Goal: Navigation & Orientation: Find specific page/section

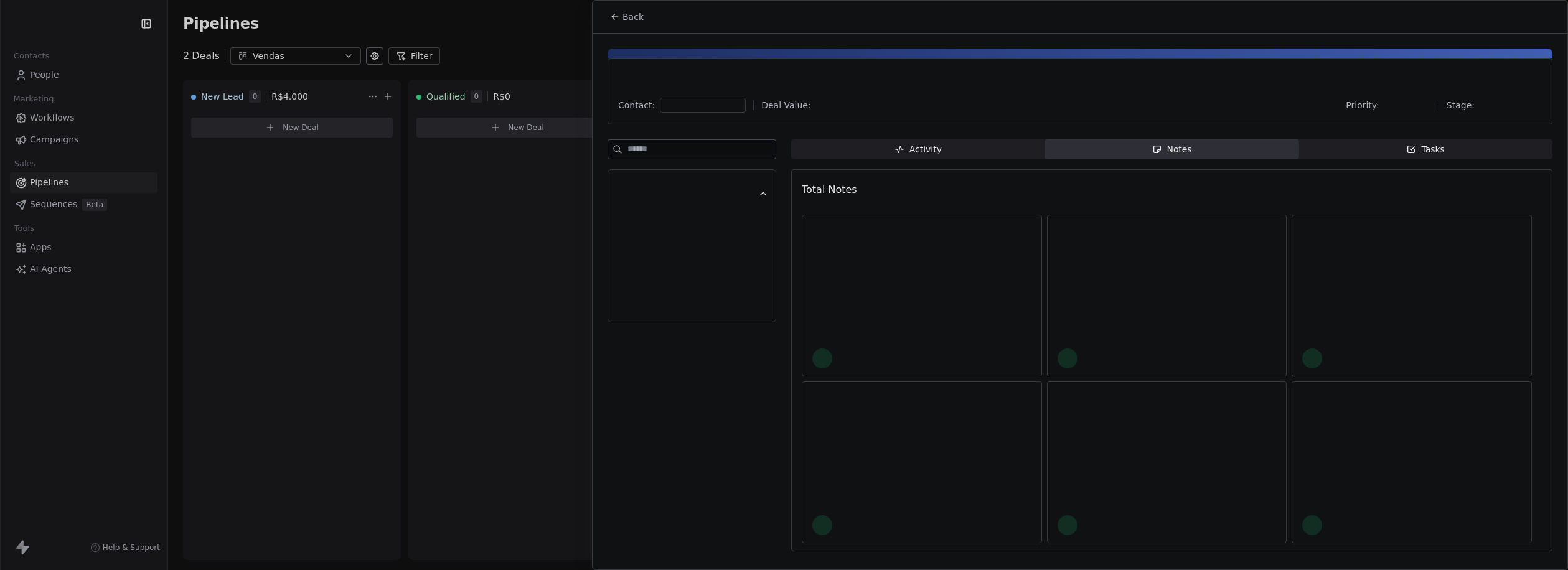
click at [313, 206] on div at bounding box center [784, 285] width 1568 height 570
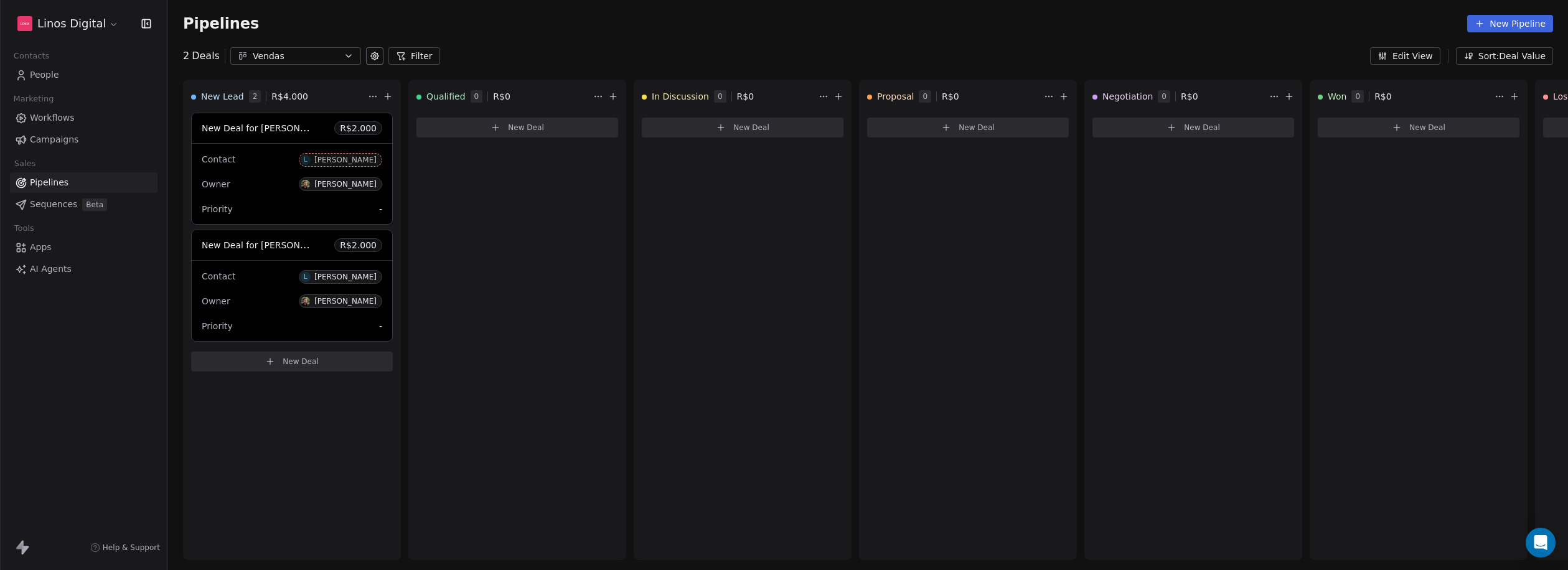
click at [47, 181] on span "Pipelines" at bounding box center [49, 182] width 38 height 13
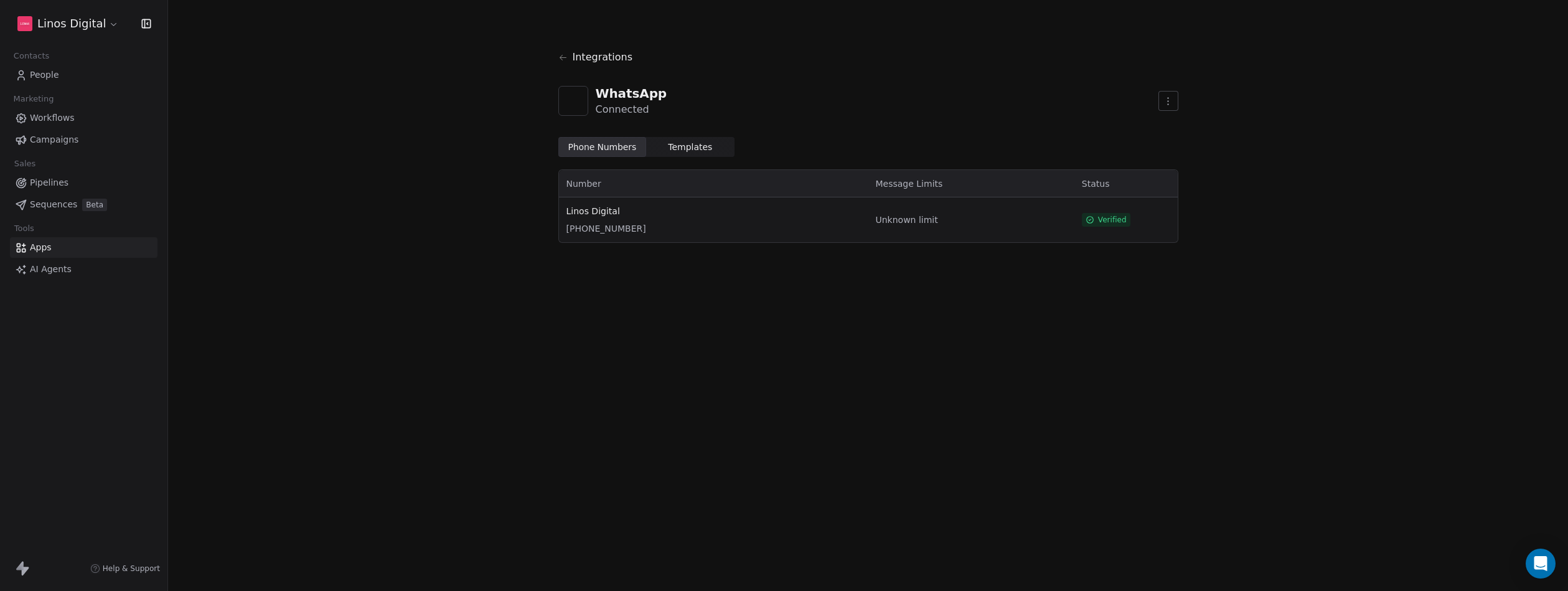
click at [322, 182] on div "Integrations WhatsApp Connected Phone Numbers Phone Numbers Templates Templates…" at bounding box center [868, 147] width 1400 height 295
click at [566, 57] on icon at bounding box center [563, 58] width 10 height 10
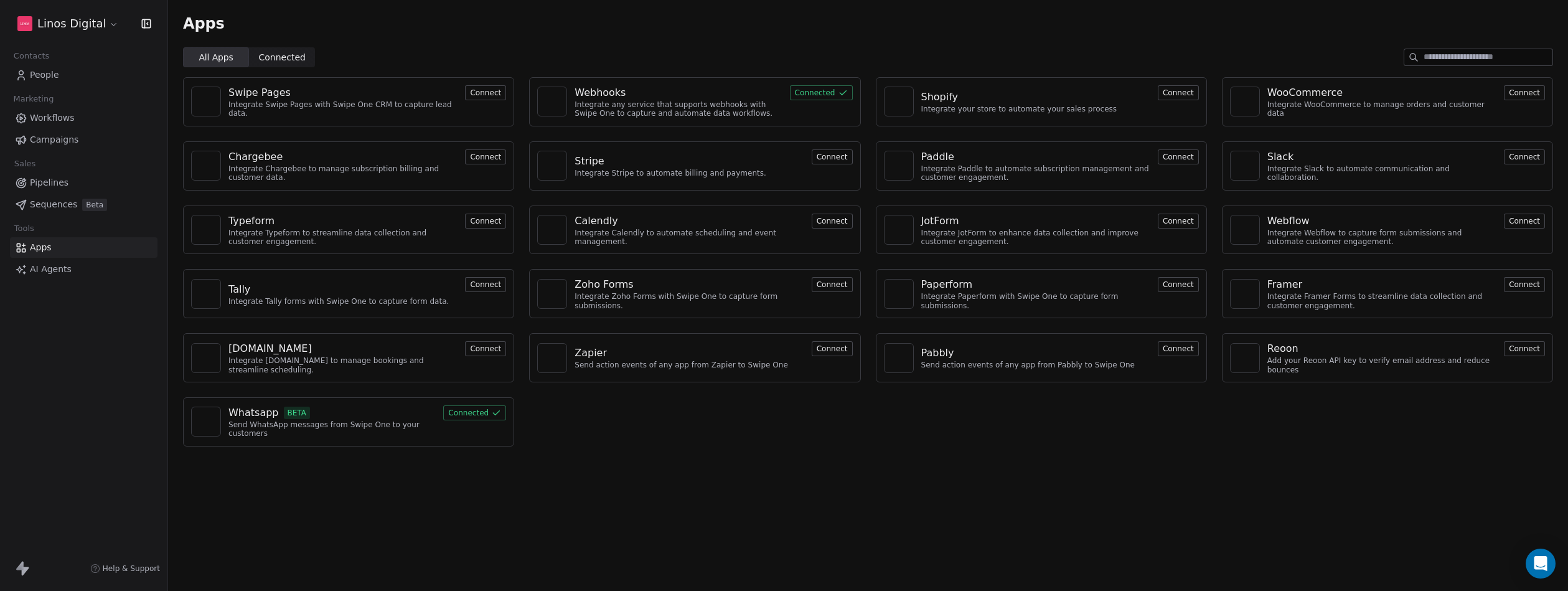
click at [467, 49] on div "All Apps All Apps Connected Connected" at bounding box center [868, 57] width 1400 height 20
click at [93, 22] on html "Linos Digital Contacts People Marketing Workflows Campaigns Sales Pipelines Seq…" at bounding box center [784, 313] width 1568 height 626
click at [88, 22] on html "Linos Digital Contacts People Marketing Workflows Campaigns Sales Pipelines Seq…" at bounding box center [784, 313] width 1568 height 626
click at [48, 72] on span "People" at bounding box center [44, 75] width 30 height 13
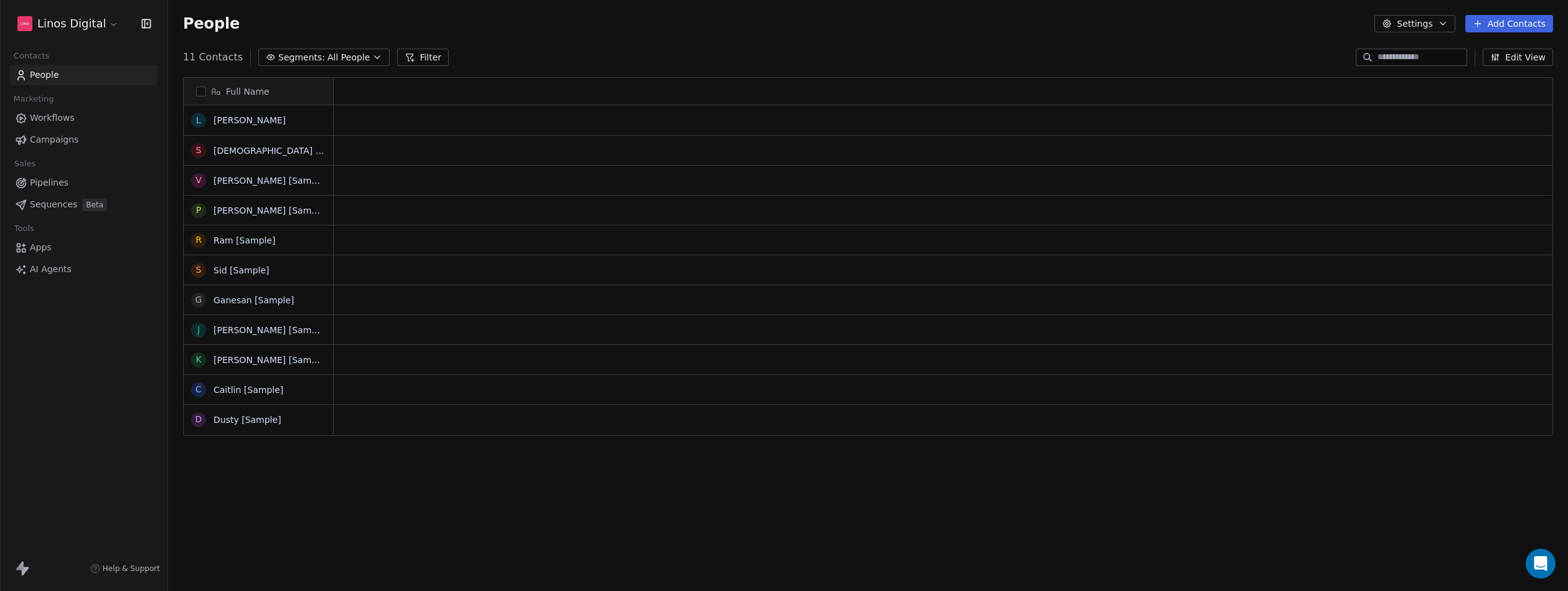
scroll to position [10, 10]
